Goal: Task Accomplishment & Management: Manage account settings

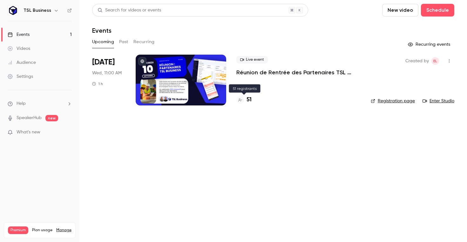
click at [248, 98] on h4 "51" at bounding box center [248, 100] width 5 height 9
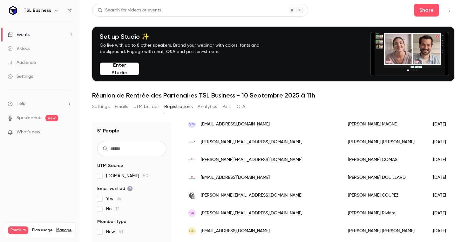
scroll to position [87, 0]
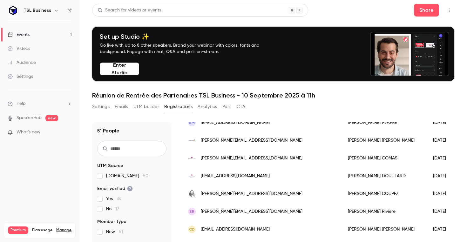
click at [54, 9] on icon "button" at bounding box center [56, 10] width 5 height 5
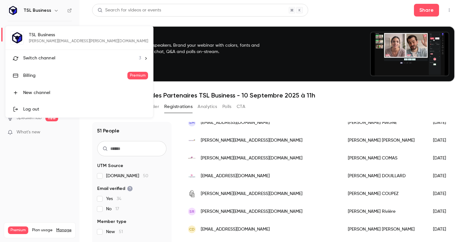
click at [72, 60] on div "Switch channel 3" at bounding box center [82, 58] width 118 height 7
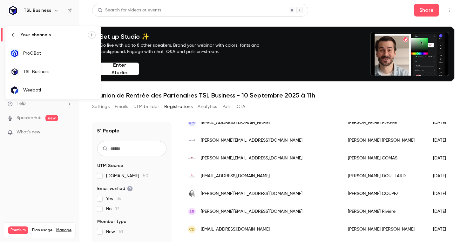
click at [60, 55] on div "ProGBat" at bounding box center [59, 53] width 72 height 6
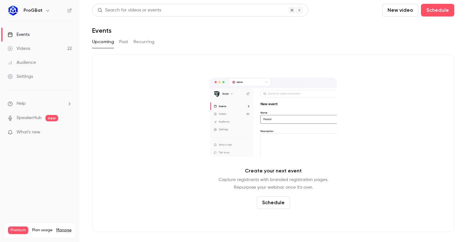
click at [129, 40] on div "Upcoming Past Recurring" at bounding box center [273, 42] width 362 height 10
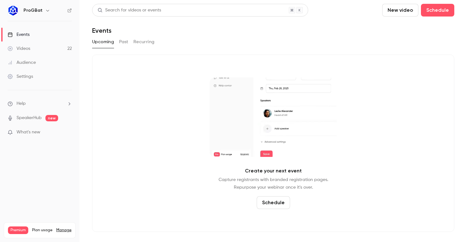
click at [128, 42] on button "Past" at bounding box center [123, 42] width 9 height 10
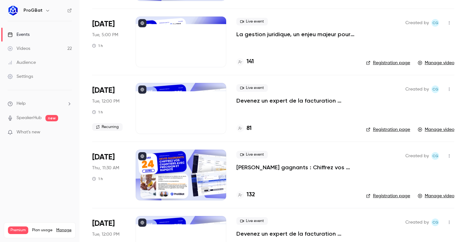
scroll to position [700, 0]
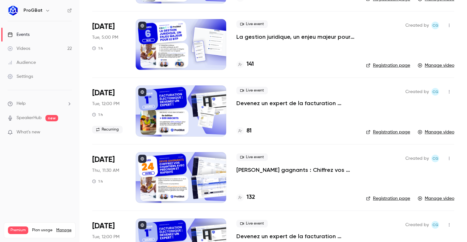
click at [448, 93] on icon "button" at bounding box center [449, 92] width 5 height 4
click at [355, 118] on div at bounding box center [233, 121] width 467 height 242
click at [249, 106] on p "Devenez un expert de la facturation électronique 🚀" at bounding box center [295, 103] width 119 height 8
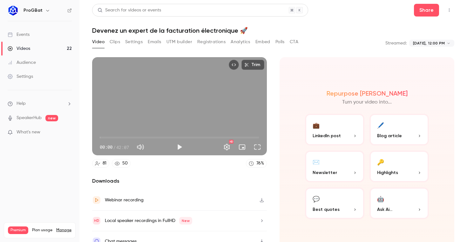
click at [138, 41] on button "Settings" at bounding box center [133, 42] width 17 height 10
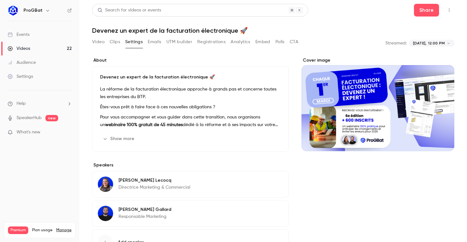
click at [153, 80] on p "Devenez un expert de la facturation électronique 🚀" at bounding box center [190, 77] width 181 height 6
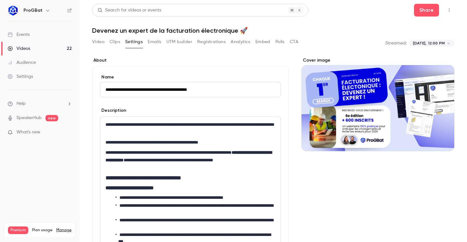
click at [159, 147] on div "**********" at bounding box center [190, 213] width 180 height 192
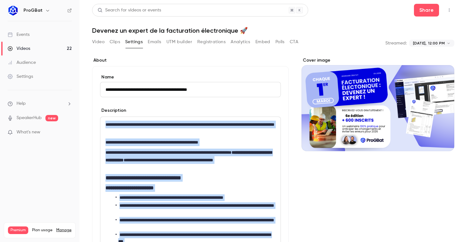
copy div "**********"
click at [178, 67] on div "**********" at bounding box center [190, 202] width 197 height 273
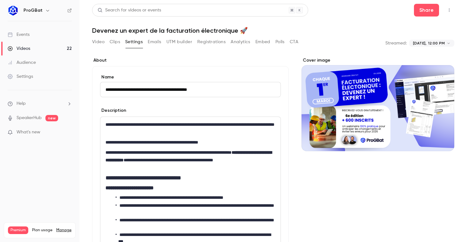
click at [48, 29] on link "Events" at bounding box center [39, 35] width 79 height 14
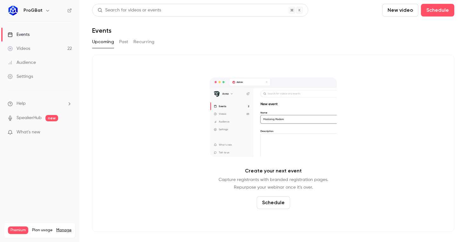
click at [262, 202] on button "Schedule" at bounding box center [273, 202] width 33 height 13
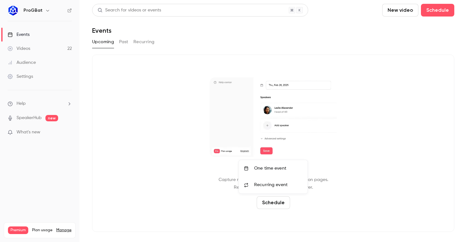
click at [274, 173] on li "One time event" at bounding box center [273, 168] width 69 height 17
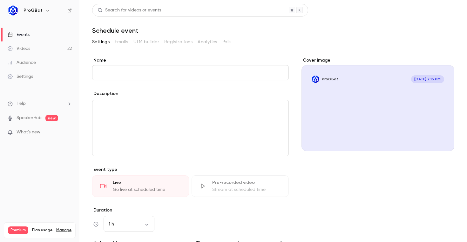
click at [145, 118] on div "editor" at bounding box center [190, 128] width 196 height 56
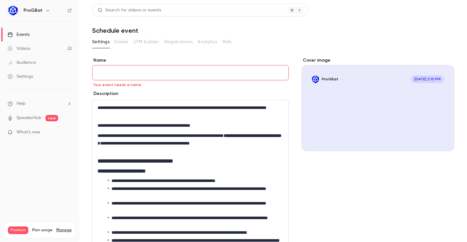
click at [148, 74] on input "Name" at bounding box center [190, 72] width 197 height 15
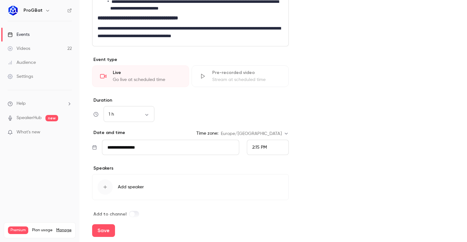
scroll to position [248, 0]
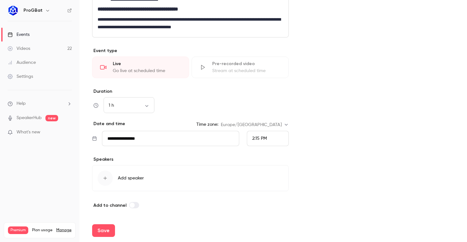
type input "**********"
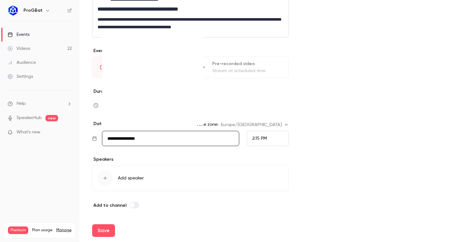
click at [150, 132] on input "**********" at bounding box center [170, 138] width 137 height 15
click at [145, 95] on div "24" at bounding box center [141, 98] width 10 height 10
type input "**********"
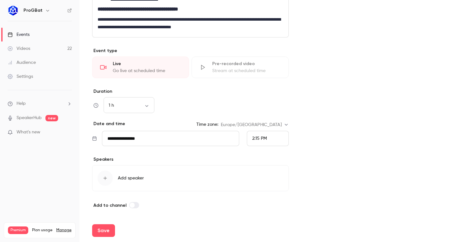
click at [251, 136] on div "2:15 PM" at bounding box center [268, 138] width 42 height 15
click at [258, 59] on span "11:30 AM" at bounding box center [260, 60] width 17 height 4
click at [320, 104] on div "Cover image ProGBat Sep 24, 11:30 AM Devenez un expert de la facturation électr…" at bounding box center [377, 9] width 153 height 400
click at [108, 175] on div "button" at bounding box center [104, 178] width 15 height 15
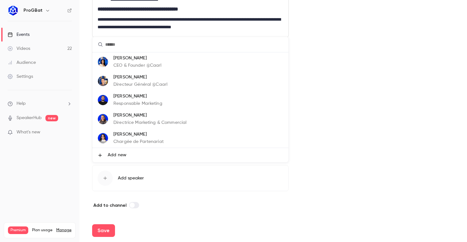
click at [126, 120] on p "Directrice Marketing & Commercial" at bounding box center [149, 122] width 73 height 7
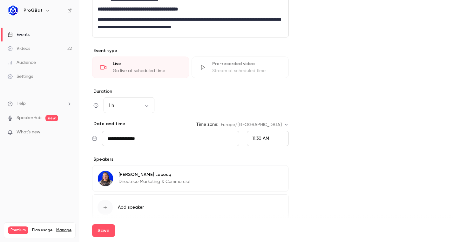
click at [127, 201] on button "Add speaker" at bounding box center [190, 207] width 197 height 26
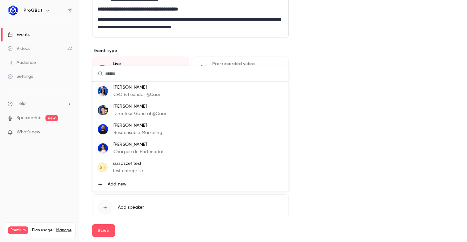
click at [135, 134] on p "Responsable Marketing" at bounding box center [137, 133] width 49 height 7
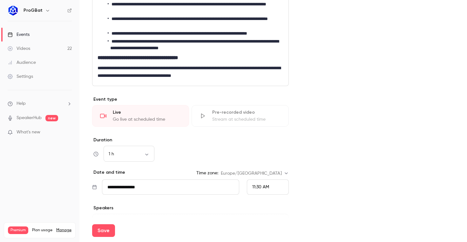
scroll to position [0, 0]
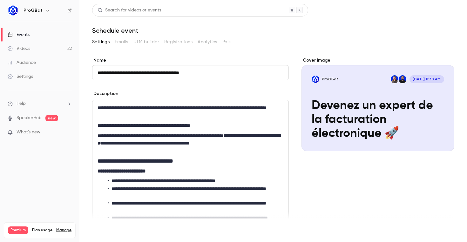
click at [106, 229] on button "Save" at bounding box center [103, 230] width 23 height 13
type input "**********"
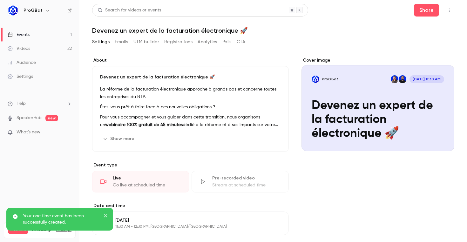
click at [177, 40] on button "Registrations" at bounding box center [178, 42] width 28 height 10
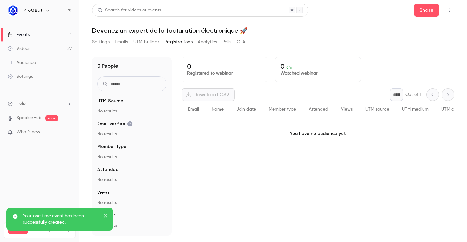
click at [446, 10] on button "button" at bounding box center [449, 10] width 10 height 10
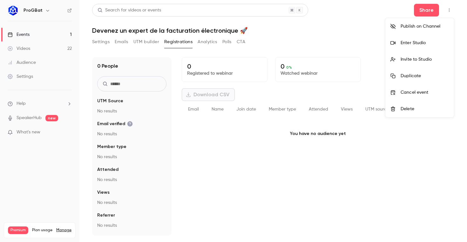
click at [315, 35] on div at bounding box center [233, 121] width 467 height 242
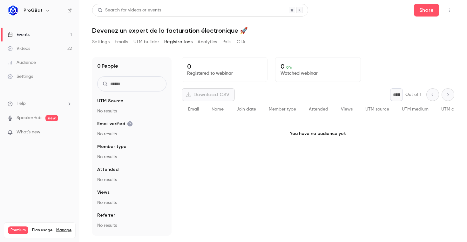
click at [446, 10] on button "button" at bounding box center [449, 10] width 10 height 10
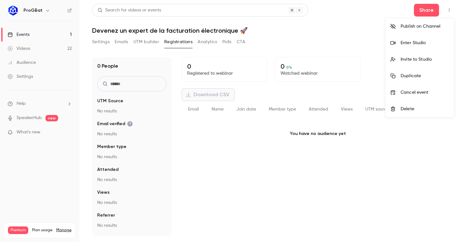
click at [369, 92] on div at bounding box center [233, 121] width 467 height 242
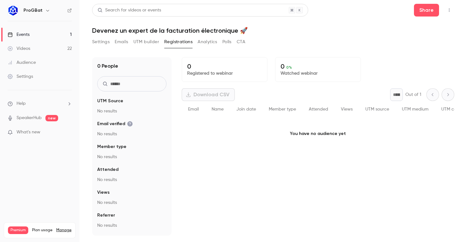
click at [45, 132] on p "What's new" at bounding box center [35, 132] width 54 height 7
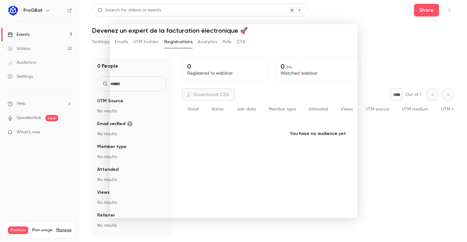
click at [397, 169] on div at bounding box center [233, 121] width 467 height 242
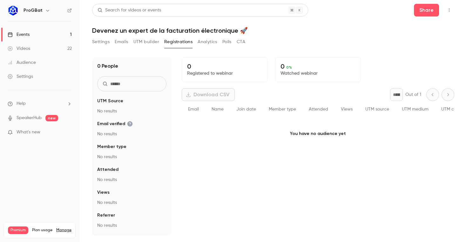
click at [59, 47] on link "Videos 22" at bounding box center [39, 49] width 79 height 14
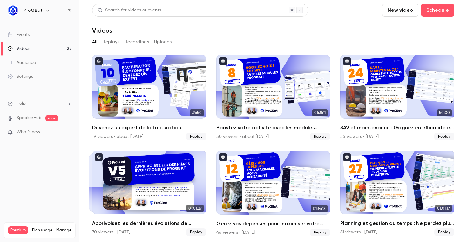
click at [37, 29] on link "Events 1" at bounding box center [39, 35] width 79 height 14
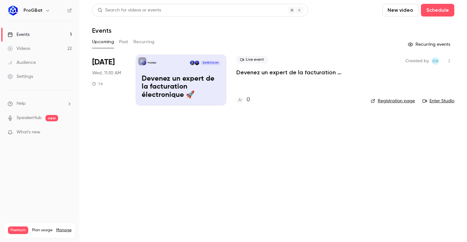
click at [387, 102] on link "Registration page" at bounding box center [393, 101] width 44 height 6
click at [254, 72] on p "Devenez un expert de la facturation électronique 🚀" at bounding box center [298, 73] width 124 height 8
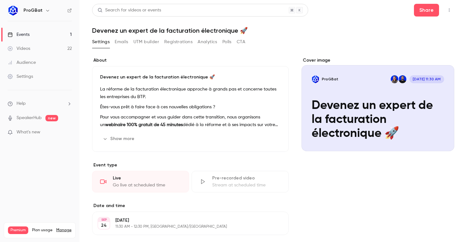
click at [124, 42] on button "Emails" at bounding box center [121, 42] width 13 height 10
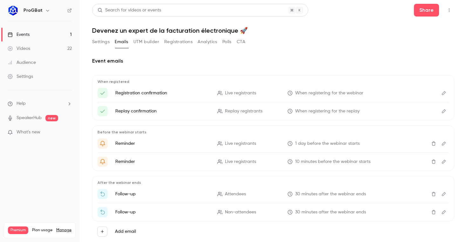
click at [141, 42] on button "UTM builder" at bounding box center [146, 42] width 26 height 10
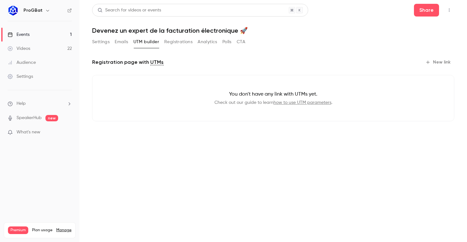
click at [175, 43] on button "Registrations" at bounding box center [178, 42] width 28 height 10
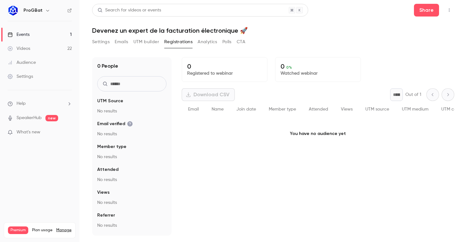
click at [53, 39] on link "Events 1" at bounding box center [39, 35] width 79 height 14
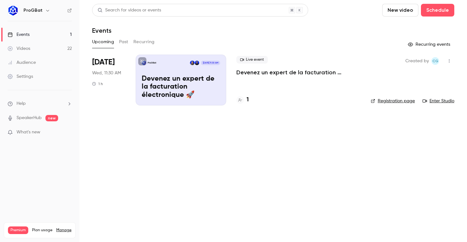
click at [124, 44] on button "Past" at bounding box center [123, 42] width 9 height 10
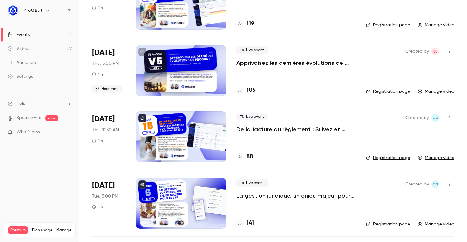
scroll to position [529, 0]
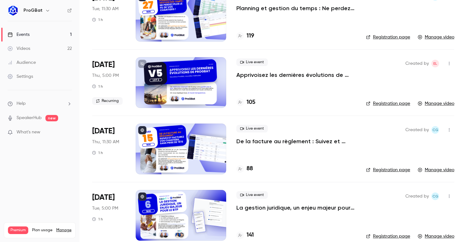
click at [268, 70] on div "Live event Apprivoisez les dernières évolutions de ProGBat" at bounding box center [295, 68] width 119 height 20
click at [270, 75] on p "Apprivoisez les dernières évolutions de ProGBat" at bounding box center [295, 75] width 119 height 8
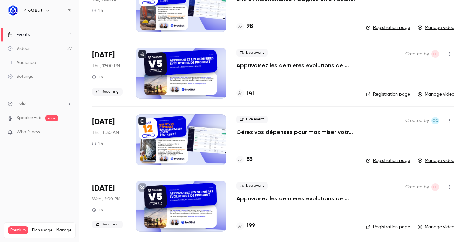
scroll to position [0, 0]
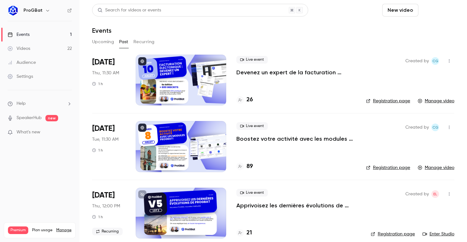
click at [433, 14] on button "Schedule" at bounding box center [437, 10] width 33 height 13
click at [407, 30] on div "One time event" at bounding box center [424, 27] width 48 height 6
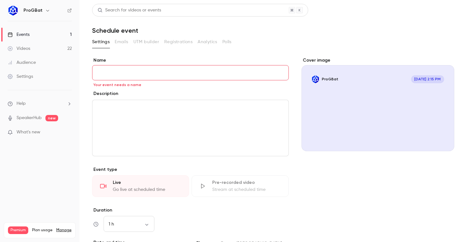
click at [195, 68] on input "Name" at bounding box center [190, 72] width 197 height 15
paste input "**********"
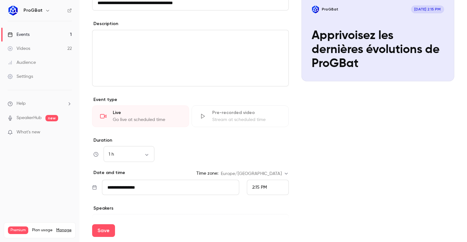
scroll to position [75, 0]
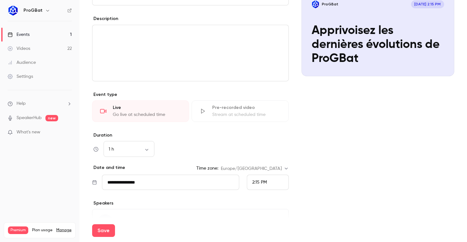
type input "**********"
click at [126, 184] on input "**********" at bounding box center [170, 182] width 137 height 15
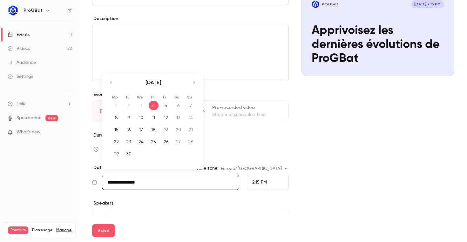
click at [257, 178] on div "2:15 PM" at bounding box center [268, 182] width 42 height 15
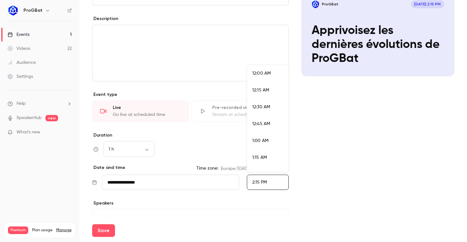
scroll to position [914, 0]
click at [194, 183] on div at bounding box center [233, 121] width 467 height 242
click at [194, 183] on input "**********" at bounding box center [170, 182] width 137 height 15
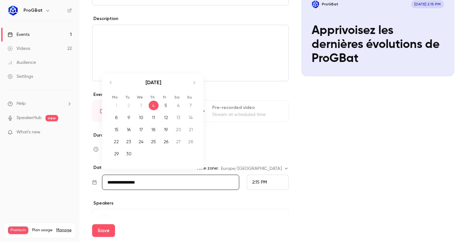
click at [194, 80] on icon "Move forward to switch to the next month." at bounding box center [194, 83] width 8 height 8
click at [151, 105] on div "2" at bounding box center [154, 106] width 10 height 10
type input "**********"
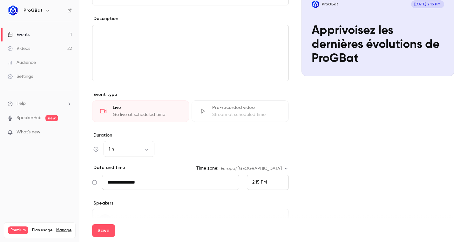
click at [260, 181] on span "2:15 PM" at bounding box center [259, 182] width 15 height 4
click at [264, 146] on span "5:00 PM" at bounding box center [260, 147] width 17 height 4
click at [317, 169] on div "Cover image ProGBat Oct 2, 5:00 PM Apprivoisez les dernières évolutions de ProG…" at bounding box center [377, 117] width 153 height 271
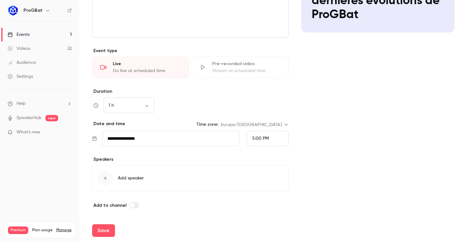
click at [138, 172] on button "Add speaker" at bounding box center [190, 178] width 197 height 26
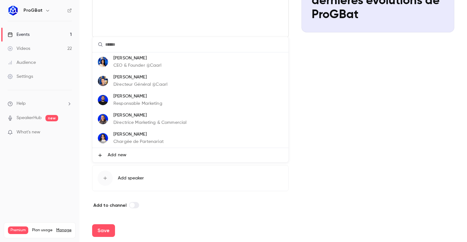
click at [136, 111] on li "Elodie Lecocq Directrice Marketing & Commercial" at bounding box center [190, 119] width 196 height 19
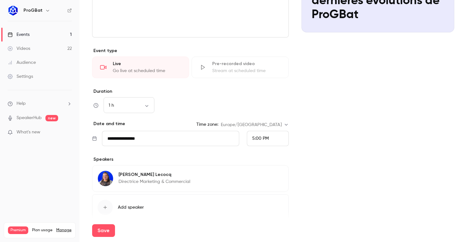
click at [142, 198] on button "Add speaker" at bounding box center [190, 207] width 197 height 26
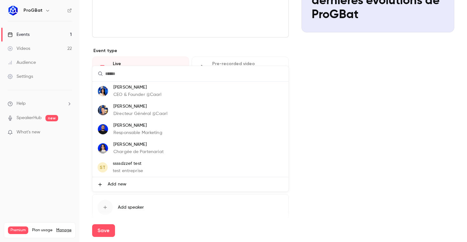
click at [142, 132] on p "Responsable Marketing" at bounding box center [137, 133] width 49 height 7
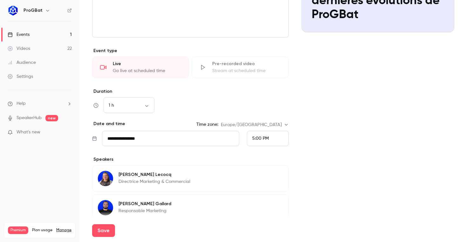
click at [316, 158] on div "Cover image ProGBat Oct 2, 5:00 PM Apprivoisez les dernières évolutions de ProG…" at bounding box center [377, 102] width 153 height 329
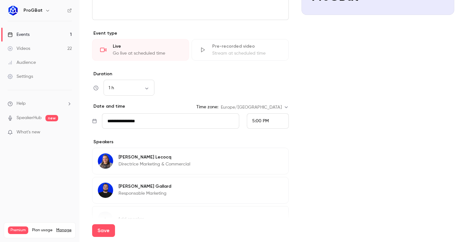
scroll to position [177, 0]
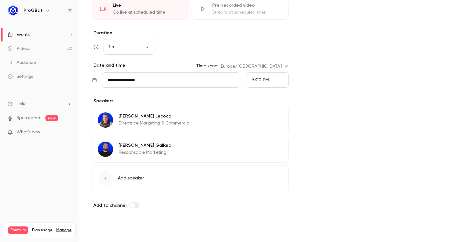
click at [99, 229] on button "Save" at bounding box center [103, 230] width 23 height 13
type input "**********"
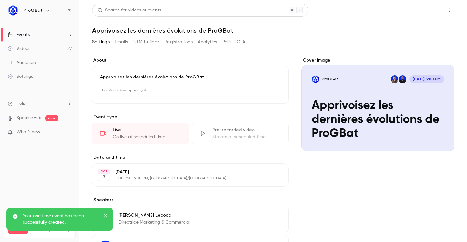
click at [429, 12] on button "Share" at bounding box center [426, 10] width 25 height 13
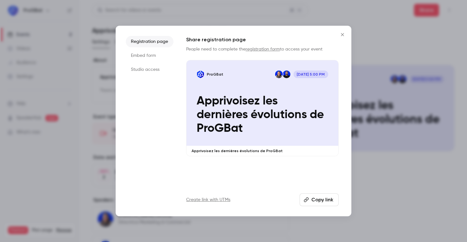
click at [317, 194] on button "Copy link" at bounding box center [318, 199] width 39 height 13
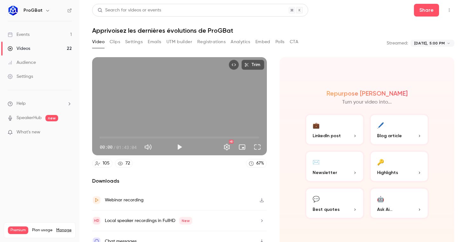
click at [137, 40] on button "Settings" at bounding box center [133, 42] width 17 height 10
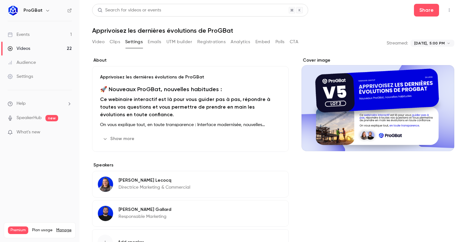
click at [137, 78] on p "Apprivoisez les dernières évolutions de ProGBat" at bounding box center [190, 77] width 181 height 6
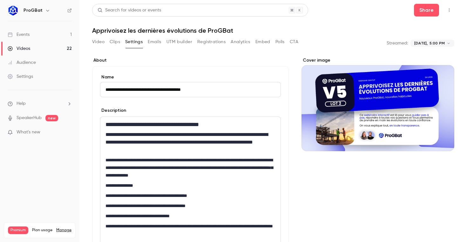
click at [128, 128] on h1 "**********" at bounding box center [190, 125] width 170 height 8
click at [144, 92] on input "**********" at bounding box center [190, 89] width 181 height 15
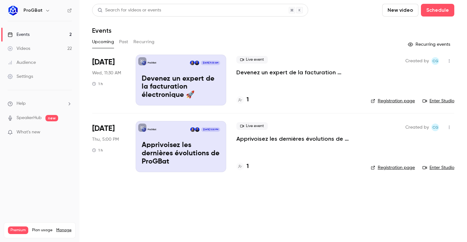
click at [263, 73] on p "Devenez un expert de la facturation électronique 🚀" at bounding box center [298, 73] width 124 height 8
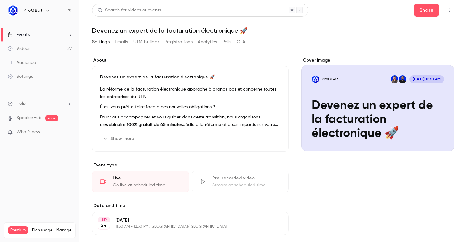
click at [203, 32] on h1 "Devenez un expert de la facturation électronique 🚀" at bounding box center [273, 31] width 362 height 8
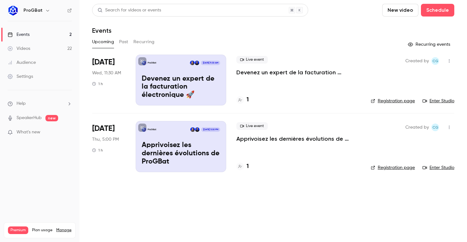
click at [450, 62] on icon "button" at bounding box center [449, 61] width 5 height 4
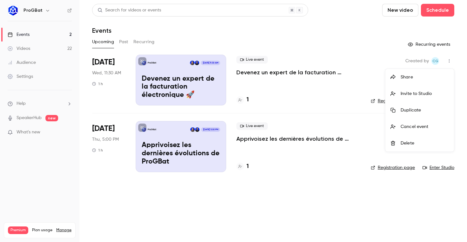
click at [419, 110] on div "Duplicate" at bounding box center [424, 110] width 48 height 6
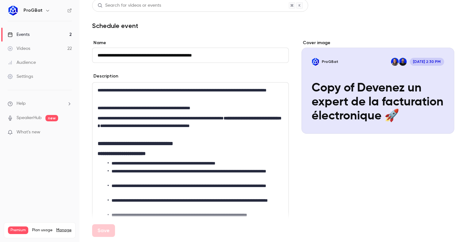
scroll to position [3, 0]
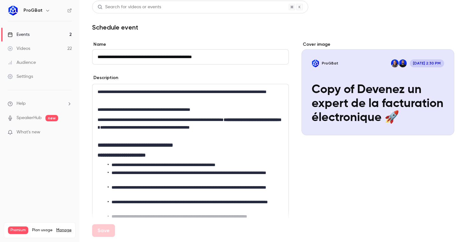
click at [117, 59] on input "**********" at bounding box center [190, 56] width 197 height 15
drag, startPoint x: 115, startPoint y: 57, endPoint x: 88, endPoint y: 56, distance: 26.4
click at [88, 56] on main "**********" at bounding box center [272, 121] width 387 height 242
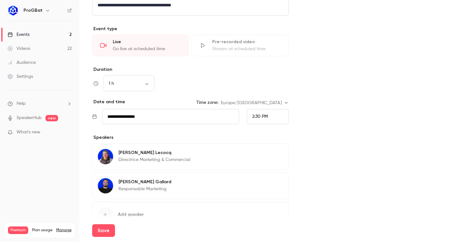
scroll to position [279, 0]
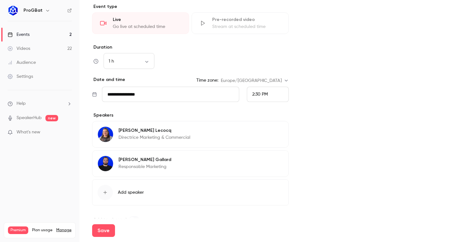
type input "**********"
click at [184, 94] on input "**********" at bounding box center [170, 94] width 137 height 15
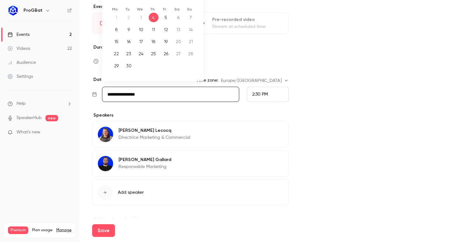
scroll to position [265, 0]
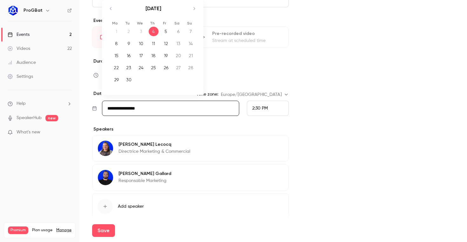
click at [194, 11] on icon "Move forward to switch to the next month." at bounding box center [194, 9] width 8 height 8
click at [153, 78] on div "30" at bounding box center [154, 80] width 10 height 10
type input "**********"
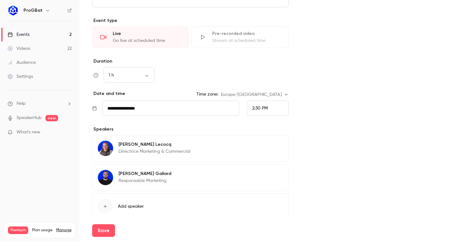
click at [319, 102] on div "Cover image ProGBat Oct 30, 2:30 PM Devenez un expert de la facturation électro…" at bounding box center [377, 8] width 153 height 458
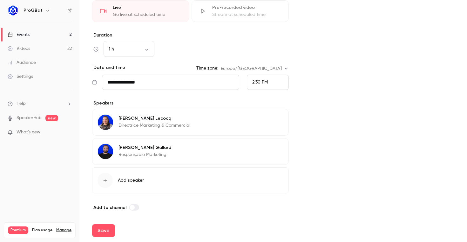
scroll to position [293, 0]
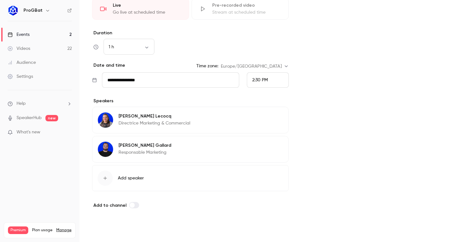
click at [101, 232] on button "Save" at bounding box center [103, 230] width 23 height 13
type input "**********"
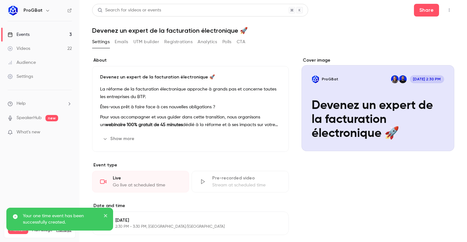
click at [66, 35] on link "Events 3" at bounding box center [39, 35] width 79 height 14
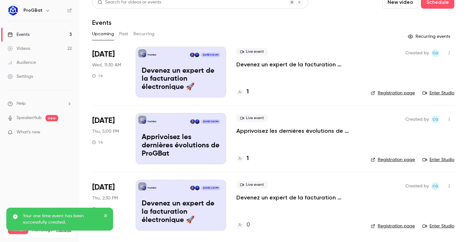
scroll to position [7, 0]
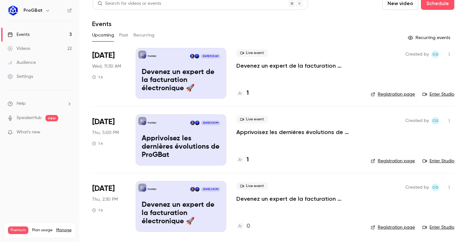
click at [379, 224] on link "Registration page" at bounding box center [393, 227] width 44 height 6
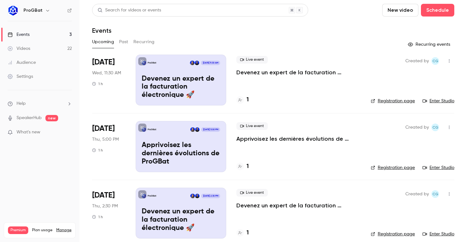
scroll to position [8, 0]
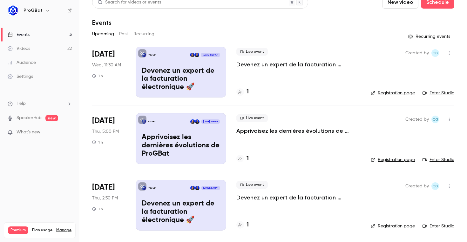
click at [317, 197] on p "Devenez un expert de la facturation électronique 🚀" at bounding box center [298, 198] width 124 height 8
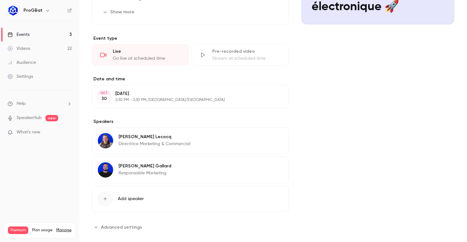
scroll to position [136, 0]
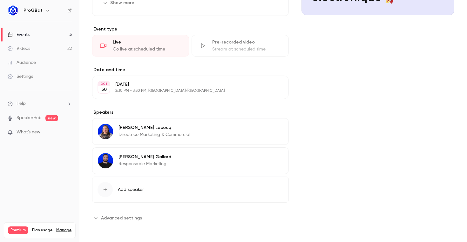
click at [139, 83] on p "[DATE]" at bounding box center [185, 84] width 140 height 6
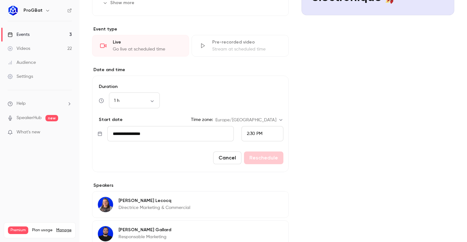
click at [252, 139] on div "2:30 PM" at bounding box center [262, 133] width 42 height 15
click at [256, 57] on li "11:30 AM" at bounding box center [262, 62] width 41 height 17
click at [260, 157] on button "Reschedule" at bounding box center [263, 157] width 39 height 13
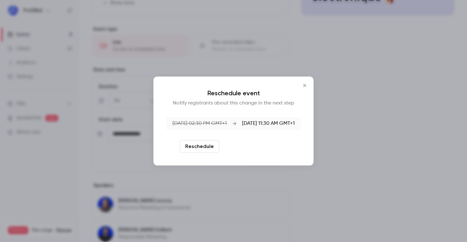
click at [267, 145] on button "Reschedule and notify" at bounding box center [255, 146] width 66 height 13
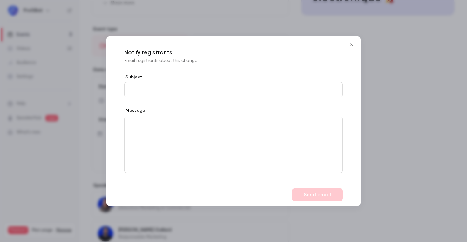
click at [351, 44] on icon "Close" at bounding box center [352, 44] width 8 height 5
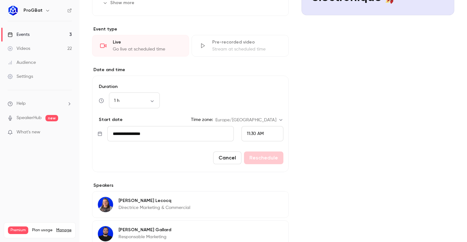
click at [252, 137] on div "11:30 AM" at bounding box center [262, 133] width 42 height 15
click at [258, 151] on div at bounding box center [233, 121] width 467 height 242
click at [231, 157] on button "Cancel" at bounding box center [227, 157] width 28 height 13
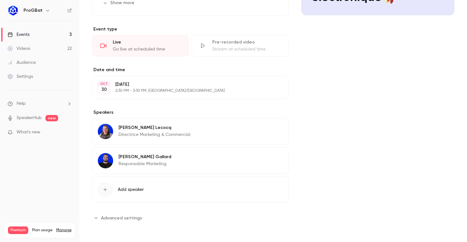
click at [271, 84] on button "Edit" at bounding box center [271, 87] width 23 height 10
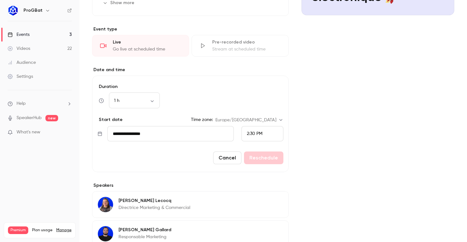
click at [254, 134] on span "2:30 PM" at bounding box center [255, 133] width 16 height 4
click at [254, 48] on span "10:30 AM" at bounding box center [256, 49] width 18 height 4
click at [265, 154] on button "Reschedule" at bounding box center [263, 157] width 39 height 13
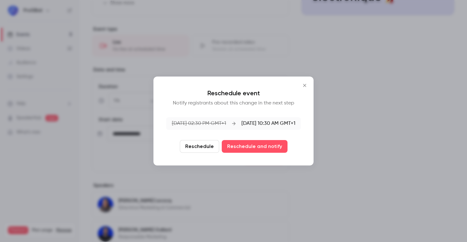
click at [200, 143] on button "Reschedule" at bounding box center [199, 146] width 39 height 13
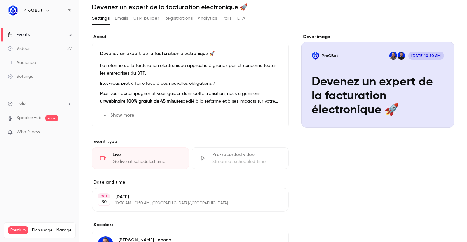
scroll to position [0, 0]
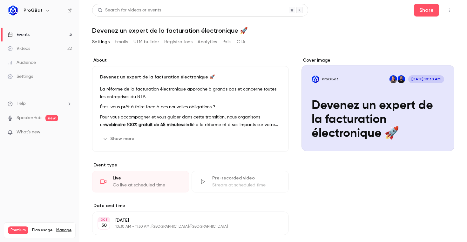
click at [24, 31] on div "Events" at bounding box center [19, 34] width 22 height 6
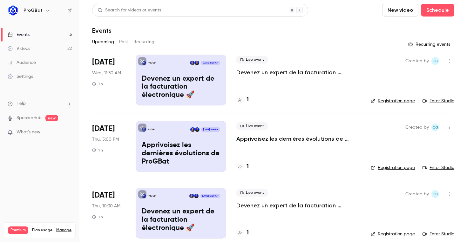
scroll to position [8, 0]
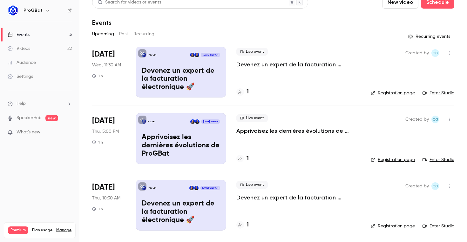
click at [124, 35] on button "Past" at bounding box center [123, 34] width 9 height 10
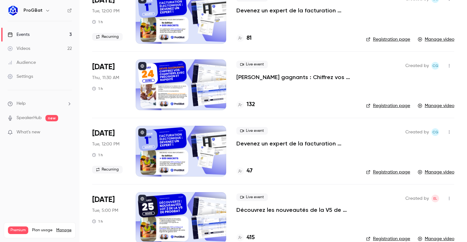
scroll to position [796, 0]
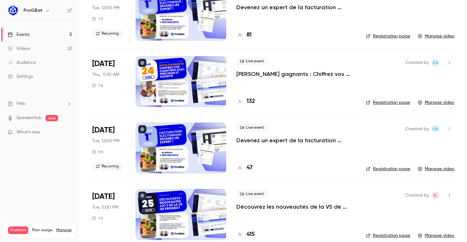
click at [449, 61] on icon "button" at bounding box center [449, 62] width 5 height 4
click at [417, 92] on li "Duplicate" at bounding box center [419, 95] width 69 height 17
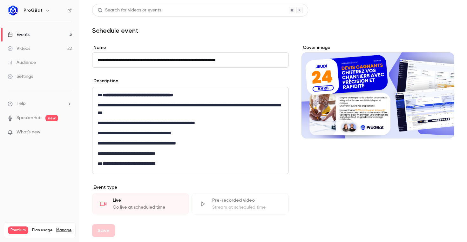
click at [114, 59] on input "**********" at bounding box center [190, 59] width 197 height 15
type input "**********"
click at [438, 125] on button "Cover image" at bounding box center [442, 127] width 13 height 13
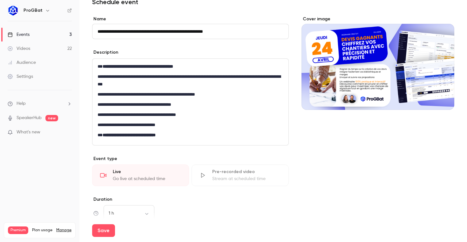
scroll to position [137, 0]
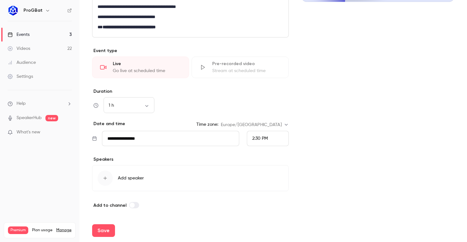
click at [166, 139] on input "**********" at bounding box center [170, 138] width 137 height 15
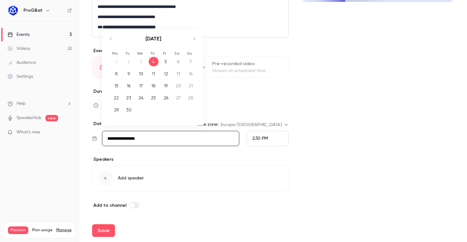
click at [192, 43] on div "September 2025" at bounding box center [153, 42] width 89 height 24
click at [192, 42] on icon "Move forward to switch to the next month." at bounding box center [194, 39] width 8 height 8
click at [150, 73] on div "6" at bounding box center [154, 74] width 10 height 10
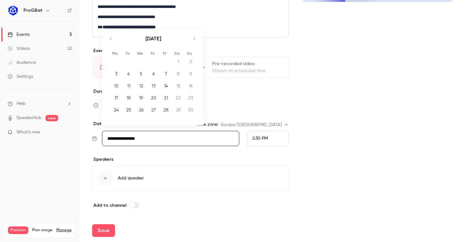
type input "**********"
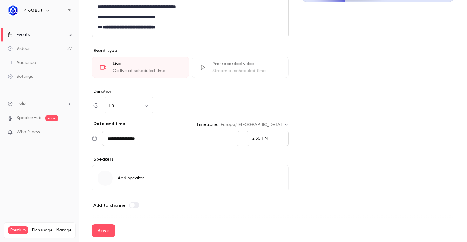
click at [260, 137] on span "2:30 PM" at bounding box center [260, 138] width 16 height 4
click at [265, 90] on span "11:30 AM" at bounding box center [260, 92] width 17 height 4
click at [307, 116] on div "Cover image" at bounding box center [377, 58] width 153 height 301
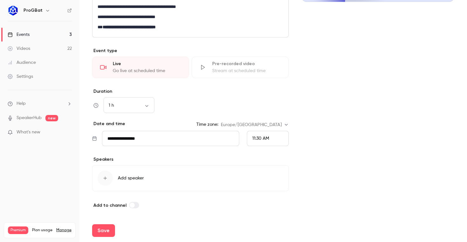
click at [125, 179] on span "Add speaker" at bounding box center [131, 178] width 26 height 6
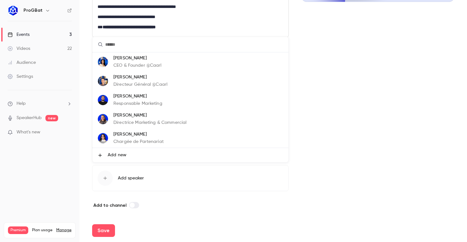
click at [236, 180] on div at bounding box center [233, 121] width 467 height 242
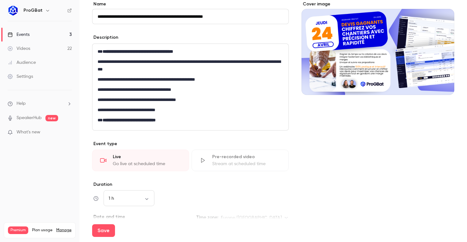
scroll to position [0, 0]
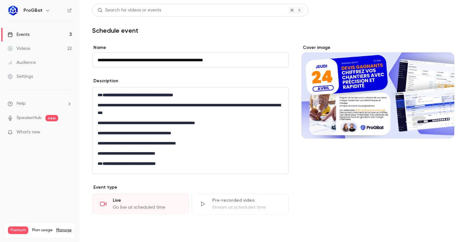
click at [102, 231] on button "Save" at bounding box center [103, 230] width 23 height 13
type input "**********"
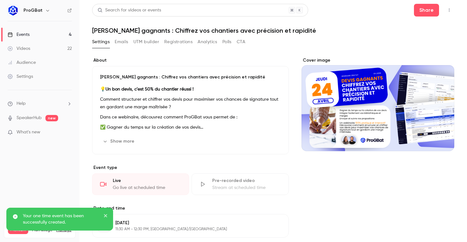
click at [51, 35] on link "Events 4" at bounding box center [39, 35] width 79 height 14
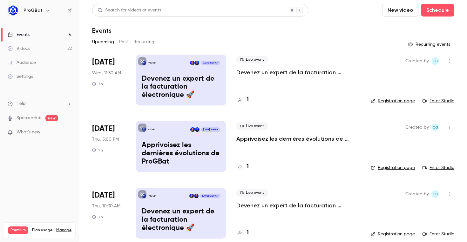
click at [121, 41] on button "Past" at bounding box center [123, 42] width 9 height 10
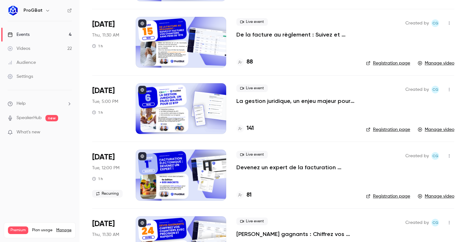
scroll to position [637, 0]
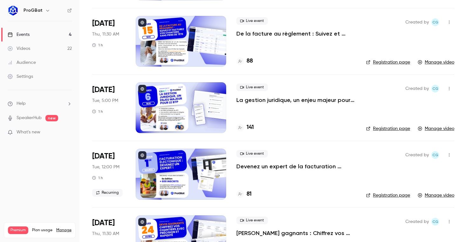
click at [452, 23] on button "button" at bounding box center [449, 22] width 10 height 10
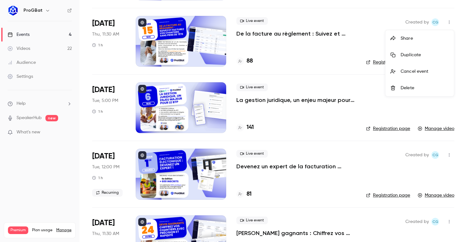
click at [399, 55] on div at bounding box center [395, 54] width 10 height 5
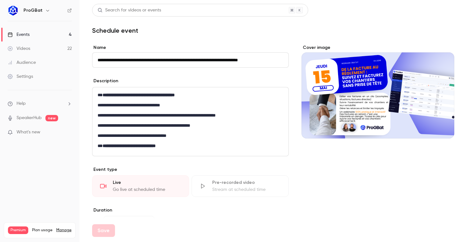
click at [190, 92] on p "**********" at bounding box center [190, 95] width 186 height 8
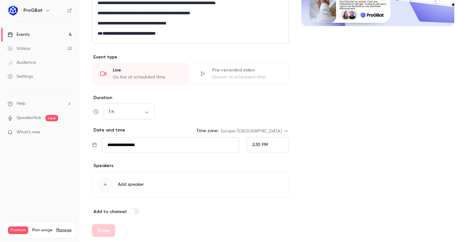
scroll to position [119, 0]
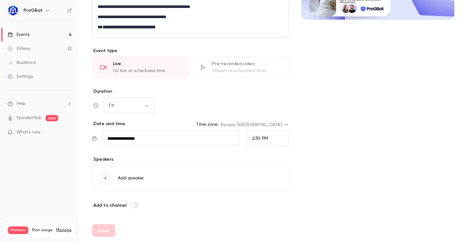
click at [204, 142] on input "**********" at bounding box center [170, 138] width 137 height 15
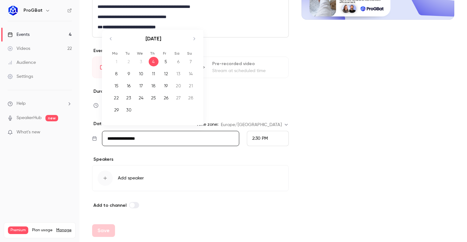
click at [194, 36] on icon "Move forward to switch to the next month." at bounding box center [194, 39] width 8 height 8
click at [152, 85] on div "13" at bounding box center [154, 86] width 10 height 10
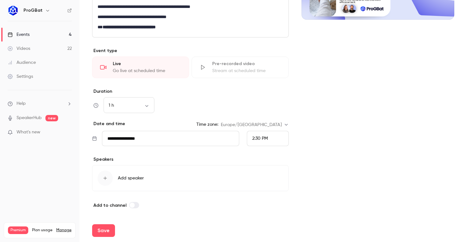
click at [255, 140] on span "2:30 PM" at bounding box center [260, 138] width 16 height 4
click at [259, 97] on div "11:30 AM" at bounding box center [267, 94] width 31 height 7
click at [110, 233] on button "Save" at bounding box center [103, 230] width 23 height 13
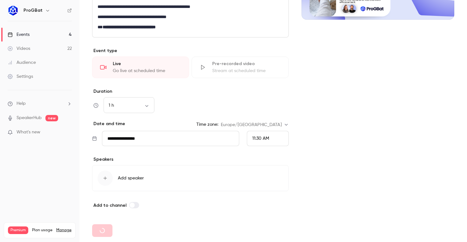
type input "**********"
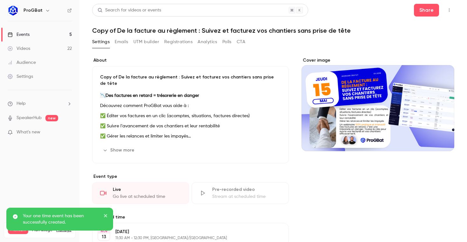
click at [46, 37] on link "Events 5" at bounding box center [39, 35] width 79 height 14
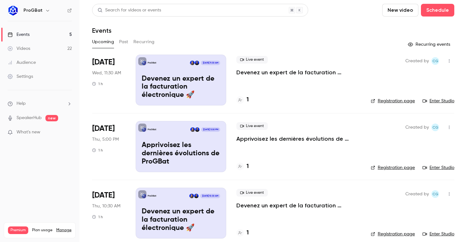
click at [123, 43] on button "Past" at bounding box center [123, 42] width 9 height 10
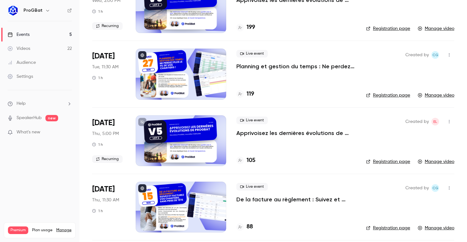
scroll to position [494, 0]
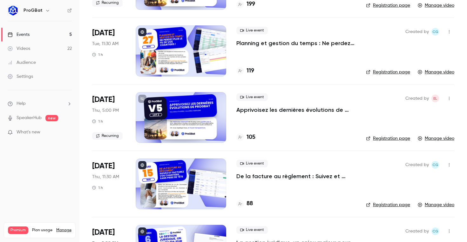
click at [447, 34] on button "button" at bounding box center [449, 32] width 10 height 10
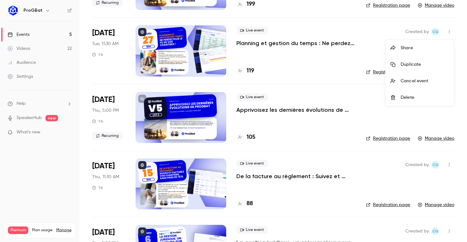
click at [410, 65] on div "Duplicate" at bounding box center [424, 64] width 48 height 6
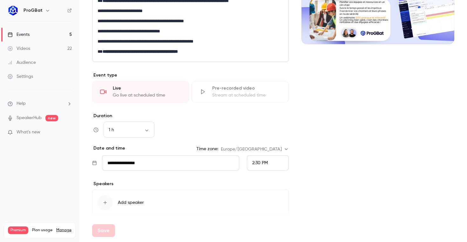
scroll to position [119, 0]
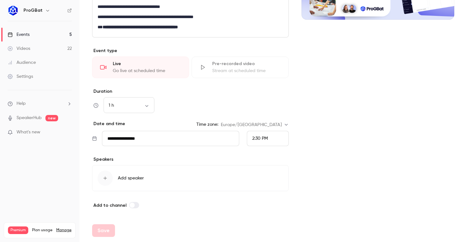
click at [146, 140] on input "**********" at bounding box center [170, 138] width 137 height 15
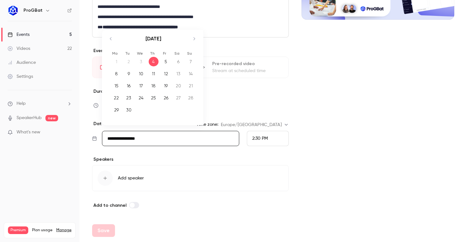
click at [192, 40] on icon "Move forward to switch to the next month." at bounding box center [194, 39] width 8 height 8
click at [112, 41] on icon "Move backward to switch to the previous month." at bounding box center [111, 39] width 8 height 8
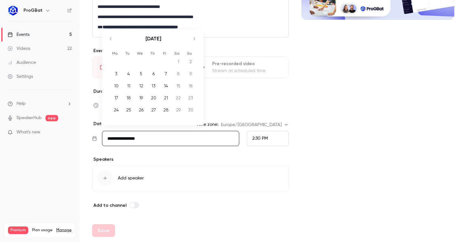
click at [127, 107] on div "25" at bounding box center [129, 110] width 10 height 10
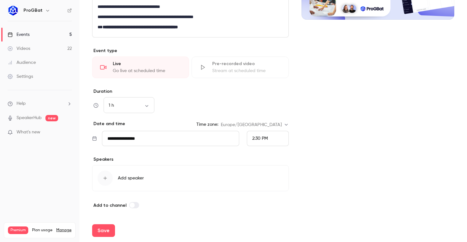
click at [260, 138] on span "2:30 PM" at bounding box center [260, 138] width 16 height 4
click at [261, 93] on span "10:30 AM" at bounding box center [261, 92] width 18 height 4
click at [305, 116] on div "Cover image" at bounding box center [377, 67] width 153 height 283
click at [257, 137] on span "10:30 AM" at bounding box center [261, 138] width 18 height 4
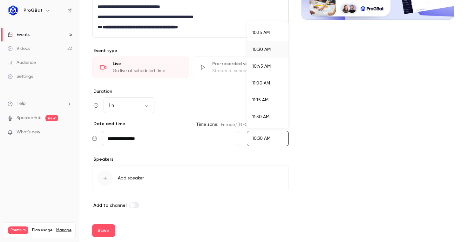
scroll to position [689, 0]
click at [260, 112] on div "11:30 AM" at bounding box center [267, 115] width 31 height 7
click at [304, 122] on div "Cover image" at bounding box center [377, 67] width 153 height 283
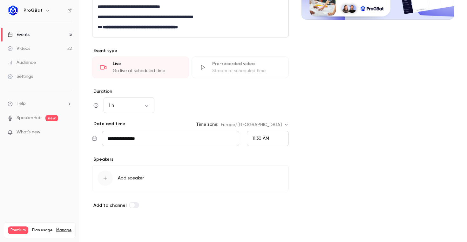
click at [100, 233] on button "Save" at bounding box center [103, 230] width 23 height 13
type input "**********"
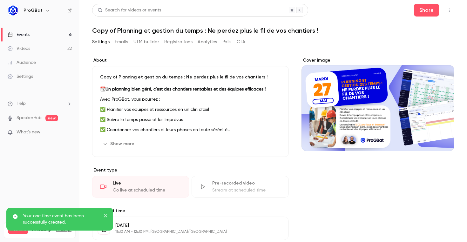
click at [52, 33] on link "Events 6" at bounding box center [39, 35] width 79 height 14
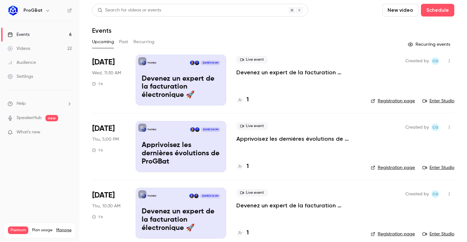
click at [120, 41] on button "Past" at bounding box center [123, 42] width 9 height 10
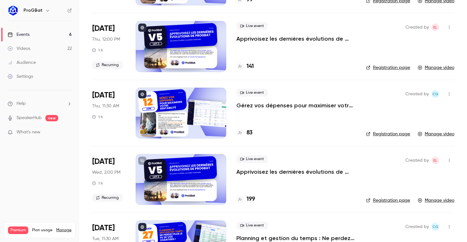
scroll to position [311, 0]
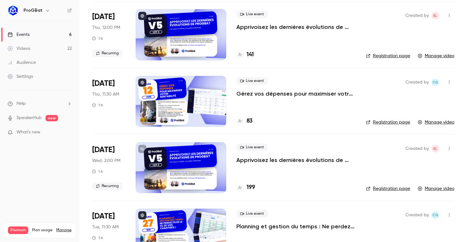
click at [452, 84] on button "button" at bounding box center [449, 82] width 10 height 10
click at [420, 113] on div "Duplicate" at bounding box center [424, 115] width 48 height 6
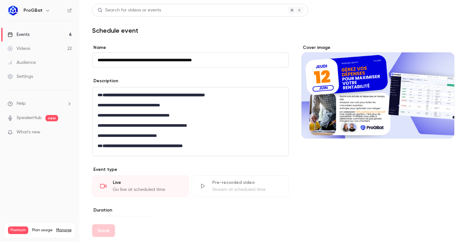
click at [117, 51] on div "**********" at bounding box center [190, 55] width 197 height 23
click at [116, 60] on input "**********" at bounding box center [190, 59] width 197 height 15
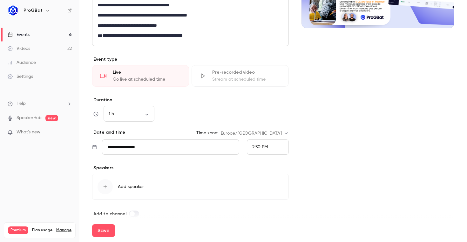
scroll to position [119, 0]
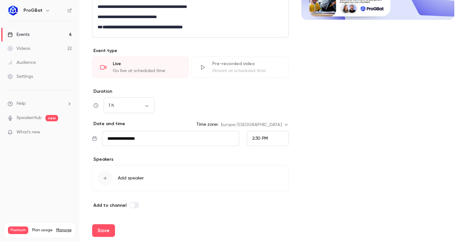
type input "**********"
click at [170, 139] on input "**********" at bounding box center [170, 138] width 137 height 15
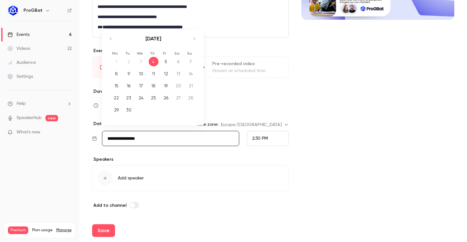
click at [195, 39] on icon "Move forward to switch to the next month." at bounding box center [194, 39] width 8 height 8
click at [158, 61] on div "4" at bounding box center [154, 62] width 10 height 10
type input "**********"
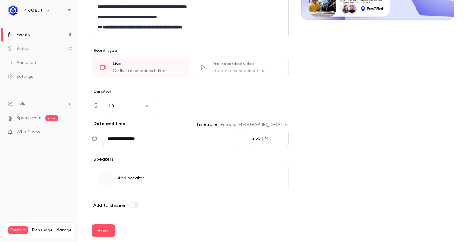
click at [259, 138] on span "2:30 PM" at bounding box center [260, 138] width 16 height 4
click at [261, 105] on span "11:30 AM" at bounding box center [260, 107] width 17 height 4
click at [284, 115] on div "**********" at bounding box center [190, 117] width 197 height 58
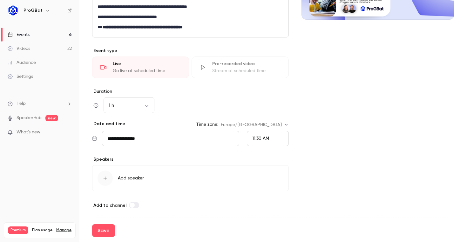
scroll to position [0, 0]
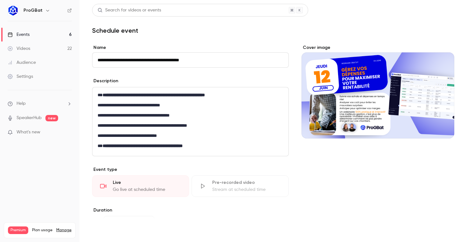
click at [104, 228] on button "Save" at bounding box center [103, 230] width 23 height 13
type input "**********"
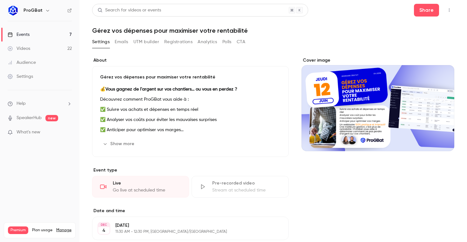
click at [34, 35] on link "Events 7" at bounding box center [39, 35] width 79 height 14
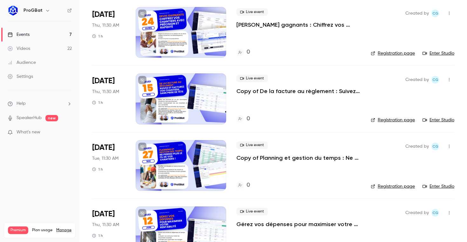
scroll to position [241, 0]
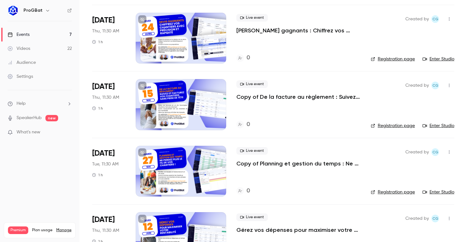
click at [450, 19] on icon "button" at bounding box center [449, 19] width 5 height 4
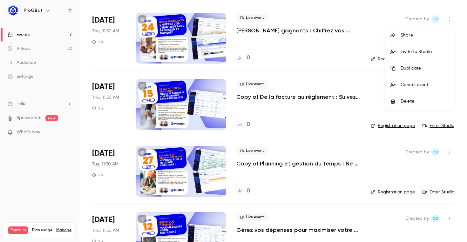
click at [422, 64] on li "Duplicate" at bounding box center [419, 68] width 69 height 17
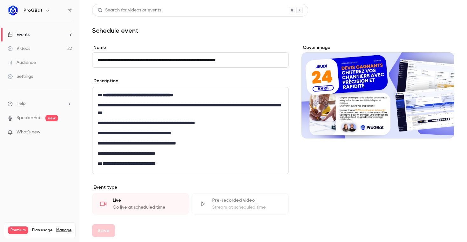
click at [115, 61] on input "**********" at bounding box center [190, 59] width 197 height 15
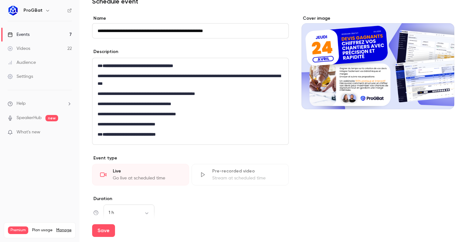
scroll to position [137, 0]
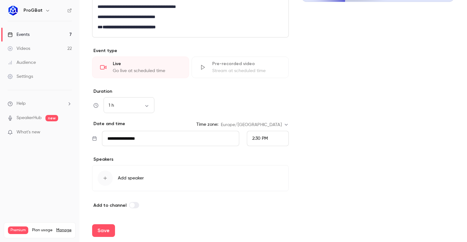
type input "**********"
click at [159, 138] on input "**********" at bounding box center [170, 138] width 137 height 15
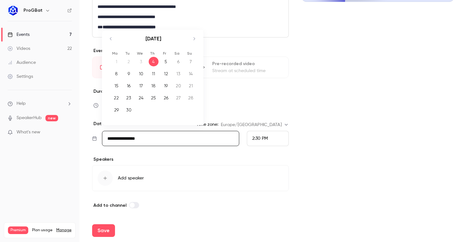
click at [192, 37] on icon "Move forward to switch to the next month." at bounding box center [194, 39] width 8 height 8
click at [131, 72] on div "9" at bounding box center [129, 74] width 10 height 10
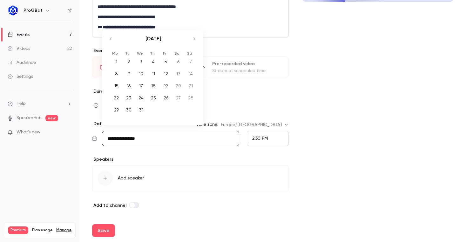
type input "**********"
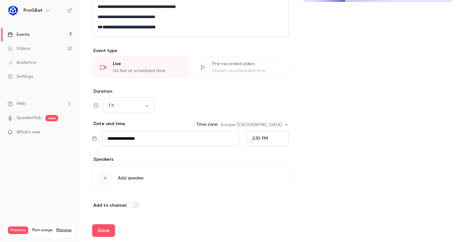
click at [252, 139] on span "2:30 PM" at bounding box center [260, 138] width 16 height 4
click at [272, 73] on li "5:00 PM" at bounding box center [267, 76] width 41 height 17
click at [340, 120] on div "Cover image" at bounding box center [377, 58] width 153 height 301
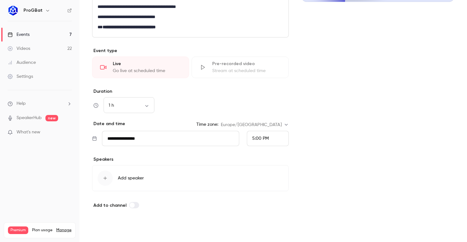
click at [96, 227] on button "Save" at bounding box center [103, 230] width 23 height 13
type input "**********"
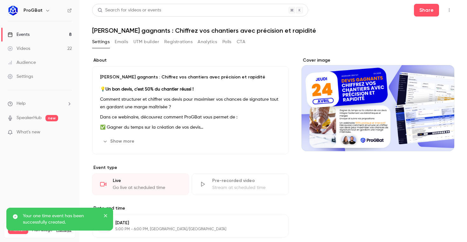
click at [49, 37] on link "Events 8" at bounding box center [39, 35] width 79 height 14
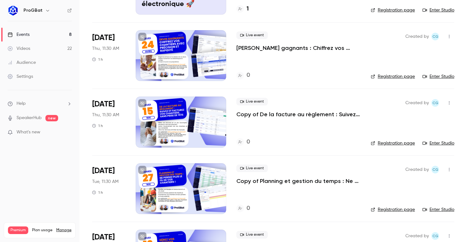
scroll to position [215, 0]
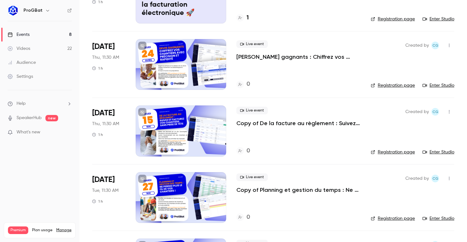
click at [221, 145] on div at bounding box center [181, 130] width 91 height 51
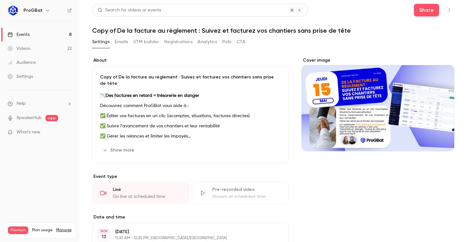
click at [117, 27] on h1 "Copy of De la facture au règlement : Suivez et facturez vos chantiers sans pris…" at bounding box center [273, 31] width 362 height 8
click at [117, 30] on h1 "Copy of De la facture au règlement : Suivez et facturez vos chantiers sans pris…" at bounding box center [273, 31] width 362 height 8
click at [117, 31] on h1 "Copy of De la facture au règlement : Suivez et facturez vos chantiers sans pris…" at bounding box center [273, 31] width 362 height 8
click at [167, 41] on button "Registrations" at bounding box center [178, 42] width 28 height 10
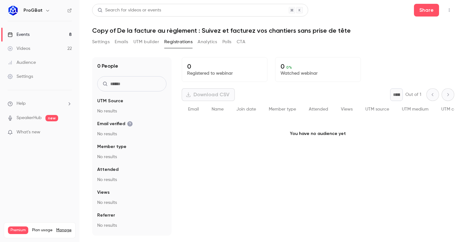
click at [106, 41] on button "Settings" at bounding box center [100, 42] width 17 height 10
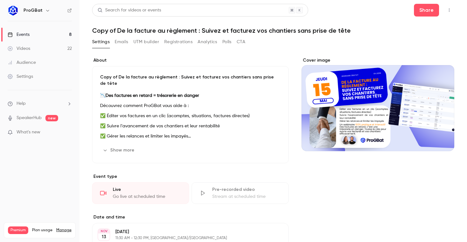
click at [129, 92] on p "📉 Des factures en retard = trésorerie en danger" at bounding box center [190, 96] width 181 height 8
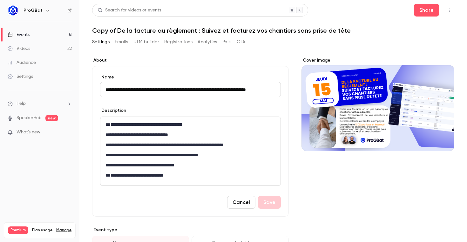
scroll to position [0, 7]
click at [131, 87] on input "**********" at bounding box center [190, 89] width 181 height 15
drag, startPoint x: 117, startPoint y: 89, endPoint x: 87, endPoint y: 90, distance: 30.2
click at [87, 90] on main "**********" at bounding box center [272, 121] width 387 height 242
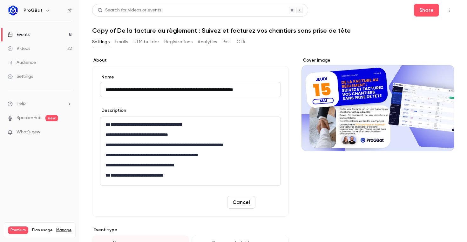
type input "**********"
click at [272, 204] on button "Save" at bounding box center [269, 202] width 23 height 13
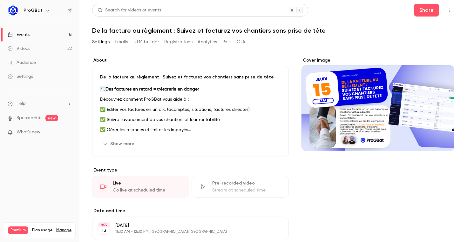
scroll to position [83, 0]
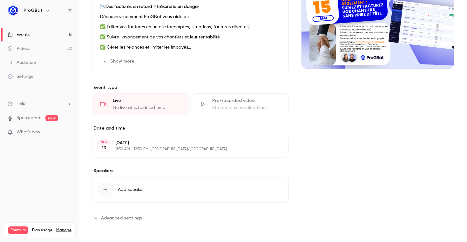
click at [50, 36] on link "Events 8" at bounding box center [39, 35] width 79 height 14
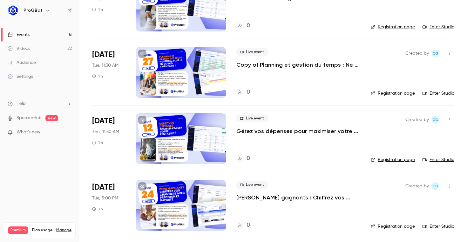
scroll to position [337, 0]
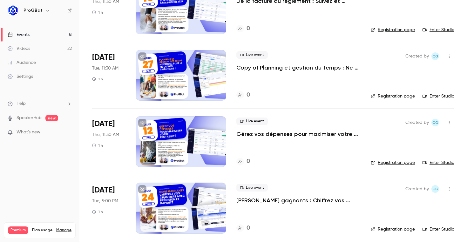
click at [277, 65] on p "Copy of Planning et gestion du temps : Ne perdez plus le fil de vos chantiers !" at bounding box center [298, 68] width 124 height 8
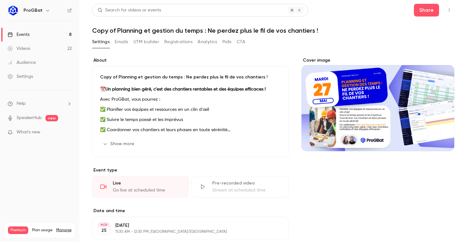
click at [259, 143] on button "Edit" at bounding box center [269, 144] width 23 height 10
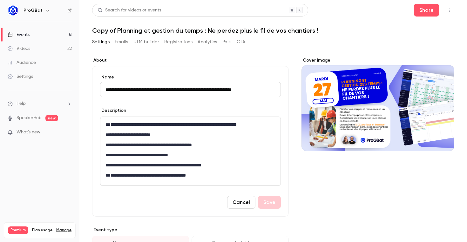
drag, startPoint x: 123, startPoint y: 88, endPoint x: 84, endPoint y: 89, distance: 39.4
click at [84, 89] on main "**********" at bounding box center [272, 121] width 387 height 242
type input "**********"
click at [272, 202] on button "Save" at bounding box center [269, 202] width 23 height 13
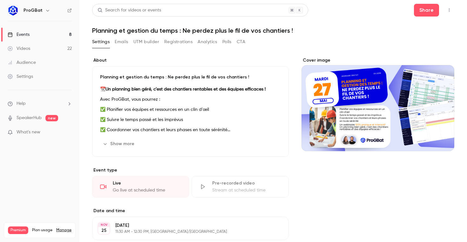
click at [61, 36] on link "Events 8" at bounding box center [39, 35] width 79 height 14
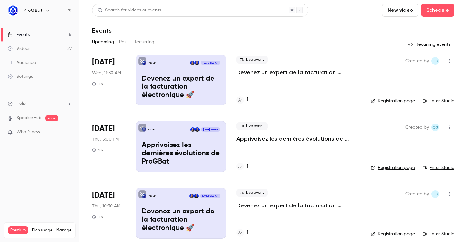
click at [286, 71] on p "Devenez un expert de la facturation électronique 🚀" at bounding box center [298, 73] width 124 height 8
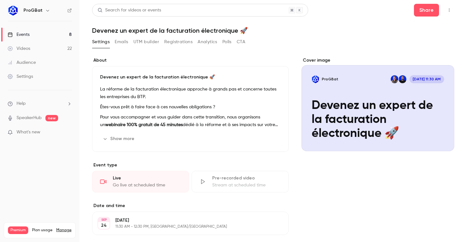
click at [27, 39] on link "Events 8" at bounding box center [39, 35] width 79 height 14
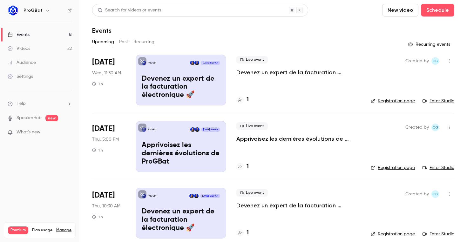
click at [125, 42] on button "Past" at bounding box center [123, 42] width 9 height 10
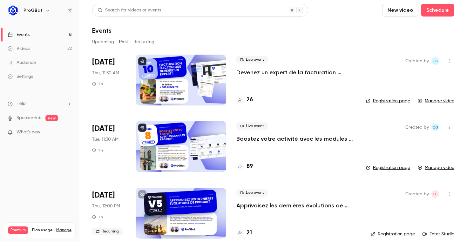
click at [190, 84] on div at bounding box center [181, 80] width 91 height 51
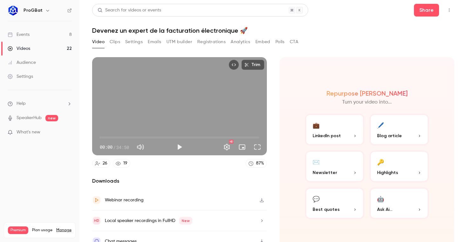
scroll to position [10, 0]
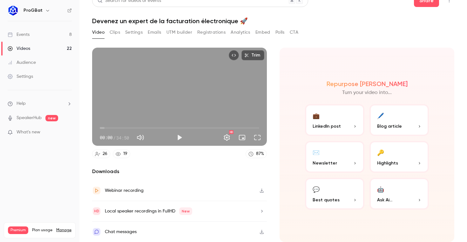
click at [342, 173] on div "💼 LinkedIn post 🖊️ Blog article ✉️ Newsletter 🔑 Highlights 💬 Best quotes 🤖 Ask …" at bounding box center [367, 156] width 124 height 105
click at [342, 163] on p "Newsletter" at bounding box center [335, 163] width 44 height 7
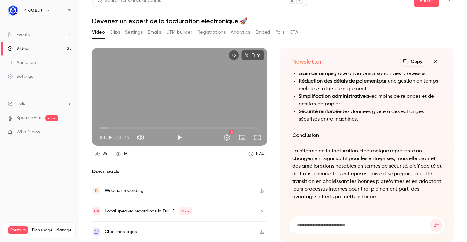
click at [409, 61] on button "Copy" at bounding box center [413, 62] width 26 height 10
click at [431, 63] on button "button" at bounding box center [435, 61] width 13 height 13
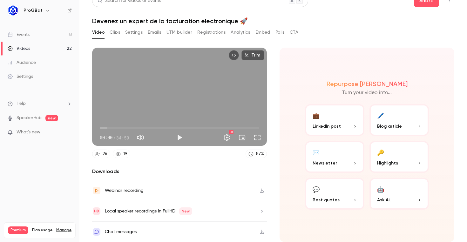
click at [391, 124] on span "Blog article" at bounding box center [389, 126] width 25 height 7
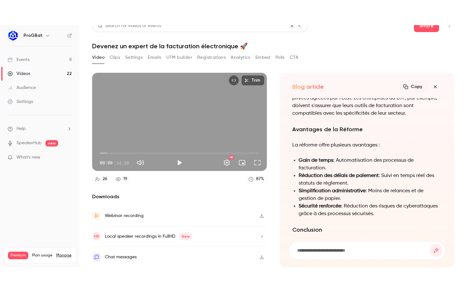
scroll to position [0, 0]
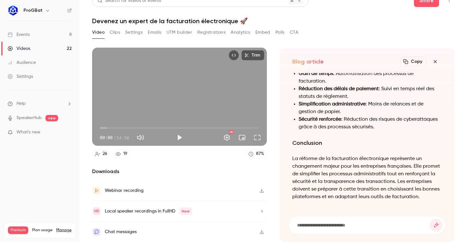
click at [196, 96] on div "Trim 00:00 00:00 / 34:50 HD" at bounding box center [179, 97] width 175 height 98
click at [222, 76] on div "Trim 00:01 00:01 / 34:50 HD" at bounding box center [179, 97] width 175 height 98
click at [256, 135] on button "Full screen" at bounding box center [257, 137] width 13 height 13
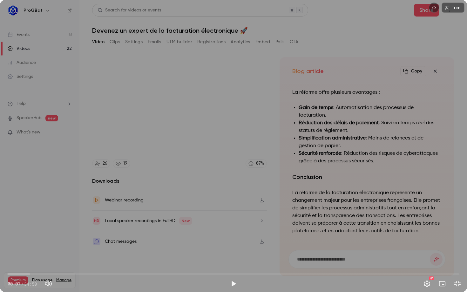
click at [319, 165] on div "Trim 00:01 00:01 / 34:50 HD" at bounding box center [233, 146] width 467 height 292
drag, startPoint x: 10, startPoint y: 273, endPoint x: 3, endPoint y: 273, distance: 7.0
click at [3, 242] on div "00:00 00:00 / 34:50 HD" at bounding box center [233, 278] width 467 height 27
click at [17, 242] on span "00:24" at bounding box center [234, 274] width 452 height 10
click at [22, 242] on span "00:46" at bounding box center [234, 274] width 452 height 10
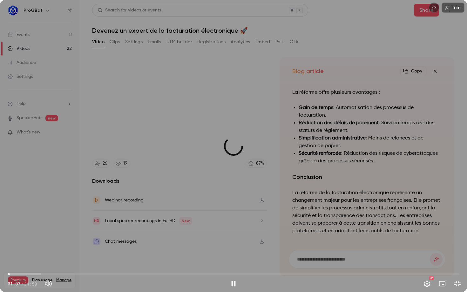
click at [10, 242] on span "00:10" at bounding box center [234, 274] width 452 height 10
click at [21, 242] on span "00:17" at bounding box center [234, 274] width 452 height 10
click at [103, 190] on div "Trim 01:04 01:04 / 34:50 HD" at bounding box center [233, 146] width 467 height 292
type input "****"
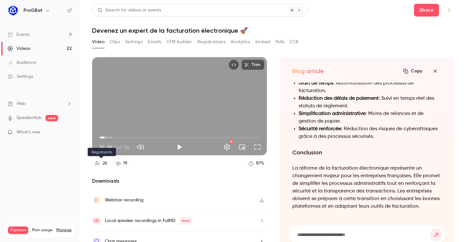
click at [103, 162] on div "26" at bounding box center [105, 163] width 5 height 7
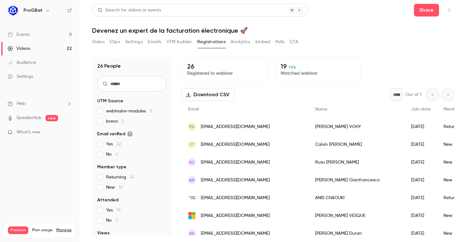
click at [52, 39] on link "Events 8" at bounding box center [39, 35] width 79 height 14
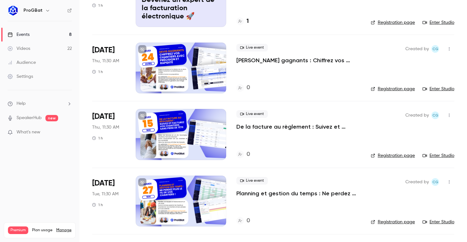
scroll to position [216, 0]
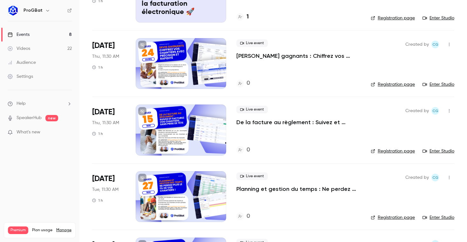
click at [388, 89] on li "Nov 6 Thu, 11:30 AM 1 h Live event Devis gagnants : Chiffrez vos chantiers avec…" at bounding box center [273, 63] width 362 height 66
click at [391, 84] on link "Registration page" at bounding box center [393, 84] width 44 height 6
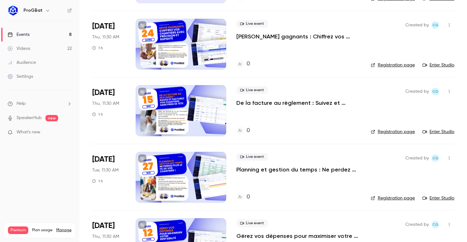
scroll to position [236, 0]
click at [387, 130] on link "Registration page" at bounding box center [393, 131] width 44 height 6
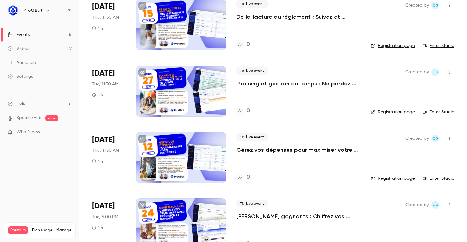
scroll to position [339, 0]
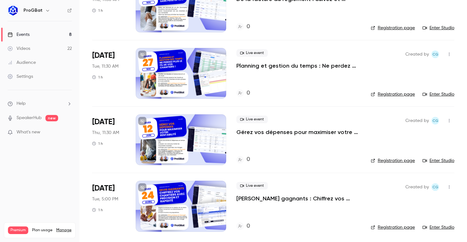
click at [394, 94] on link "Registration page" at bounding box center [393, 94] width 44 height 6
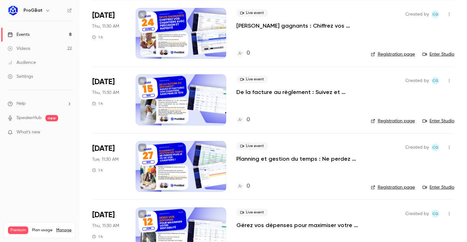
scroll to position [259, 0]
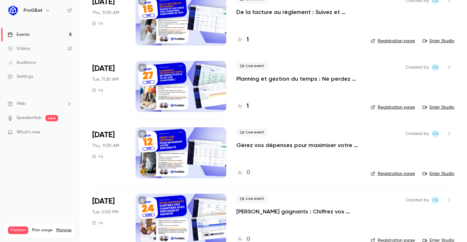
scroll to position [340, 0]
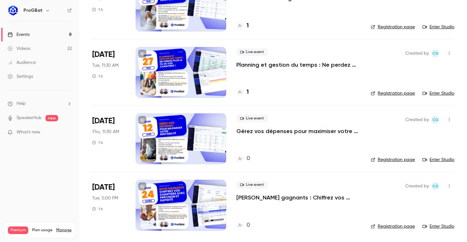
click at [393, 156] on div "Created by CG Registration page Enter Studio" at bounding box center [413, 138] width 84 height 51
click at [391, 159] on link "Registration page" at bounding box center [393, 160] width 44 height 6
click at [383, 224] on link "Registration page" at bounding box center [393, 226] width 44 height 6
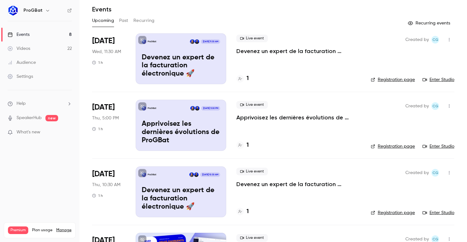
scroll to position [0, 0]
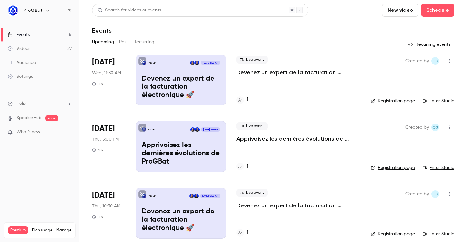
click at [449, 63] on icon "button" at bounding box center [449, 61] width 5 height 4
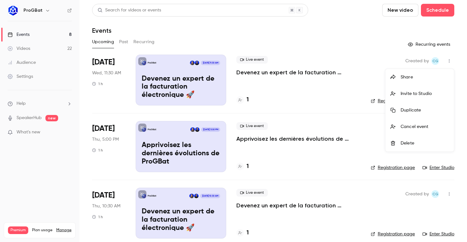
click at [408, 107] on li "Duplicate" at bounding box center [419, 110] width 69 height 17
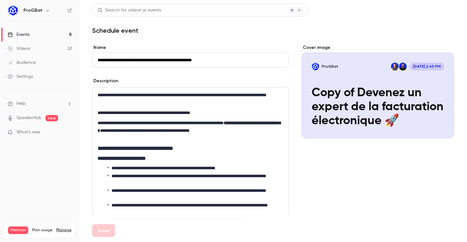
click at [113, 58] on input "**********" at bounding box center [190, 59] width 197 height 15
click at [115, 59] on input "**********" at bounding box center [190, 59] width 197 height 15
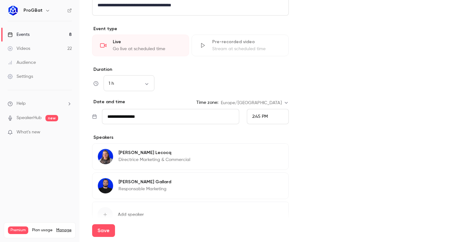
scroll to position [258, 0]
type input "**********"
click at [138, 118] on input "**********" at bounding box center [170, 115] width 137 height 15
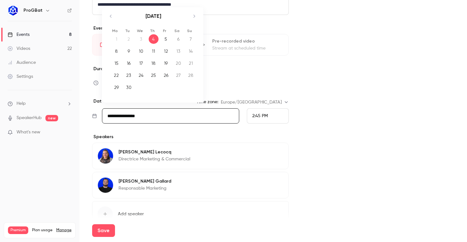
click at [195, 18] on icon "Move forward to switch to the next month." at bounding box center [194, 16] width 8 height 8
click at [125, 40] on div "2" at bounding box center [129, 39] width 10 height 10
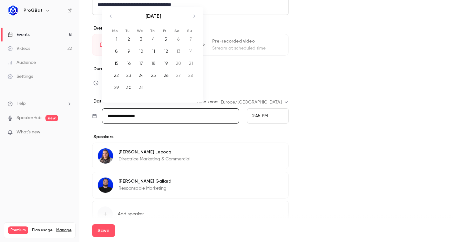
type input "**********"
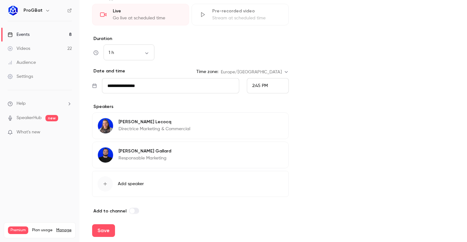
scroll to position [293, 0]
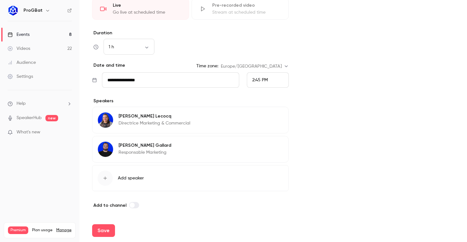
click at [258, 84] on div "2:45 PM" at bounding box center [268, 79] width 42 height 15
click at [260, 40] on span "11:30 AM" at bounding box center [260, 39] width 17 height 4
click at [109, 226] on button "Save" at bounding box center [103, 230] width 23 height 13
type input "**********"
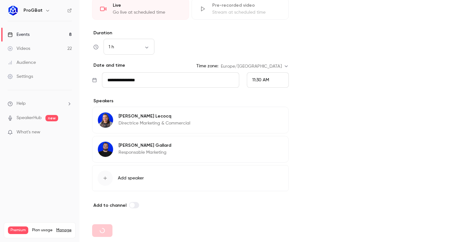
type input "**********"
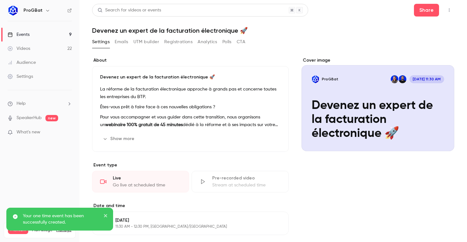
click at [46, 31] on link "Events 9" at bounding box center [39, 35] width 79 height 14
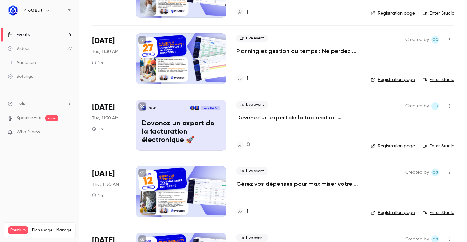
scroll to position [351, 0]
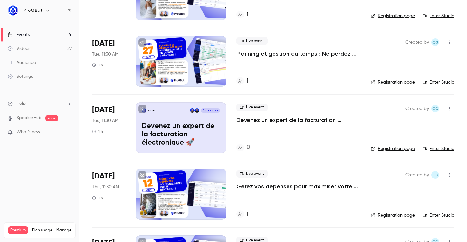
click at [391, 148] on link "Registration page" at bounding box center [393, 148] width 44 height 6
click at [317, 57] on p "Planning et gestion du temps : Ne perdez plus le fil de vos chantiers !" at bounding box center [298, 54] width 124 height 8
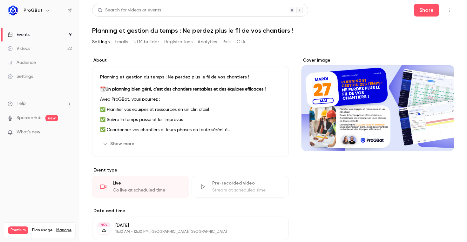
click at [175, 42] on button "Registrations" at bounding box center [178, 42] width 28 height 10
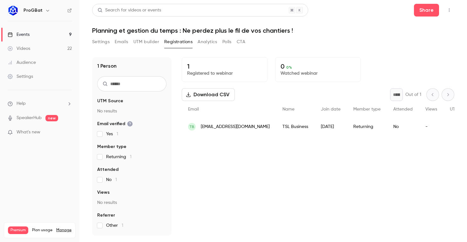
click at [57, 32] on link "Events 9" at bounding box center [39, 35] width 79 height 14
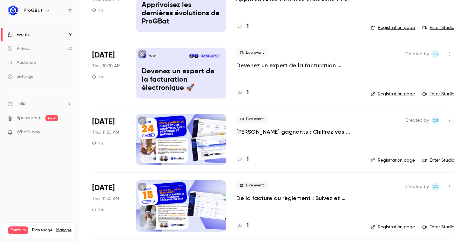
scroll to position [141, 0]
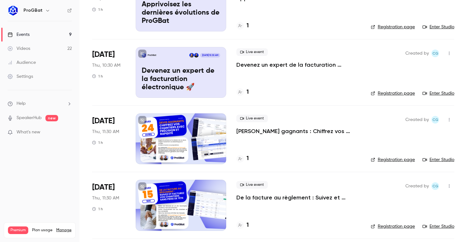
click at [111, 66] on span "Thu, 10:30 AM" at bounding box center [106, 65] width 28 height 6
click at [292, 61] on p "Devenez un expert de la facturation électronique 🚀" at bounding box center [298, 65] width 124 height 8
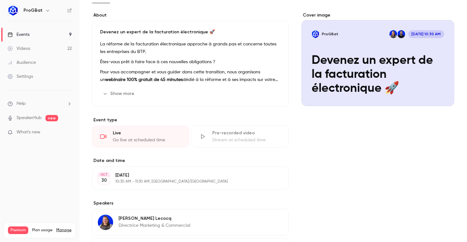
scroll to position [136, 0]
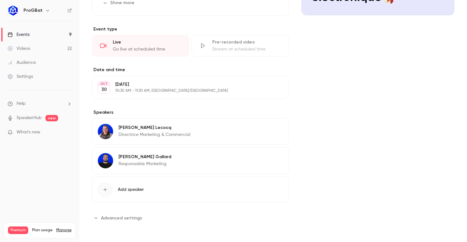
click at [273, 91] on button "Edit" at bounding box center [271, 87] width 23 height 10
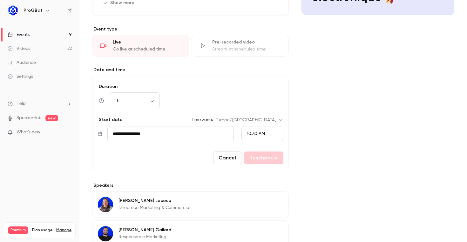
click at [248, 135] on span "10:30 AM" at bounding box center [256, 133] width 18 height 4
click at [259, 75] on li "10:30 AM" at bounding box center [262, 70] width 41 height 17
click at [252, 128] on div "10:30 AM" at bounding box center [262, 133] width 42 height 15
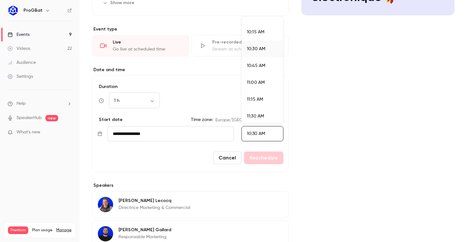
click at [253, 112] on li "11:30 AM" at bounding box center [262, 116] width 41 height 17
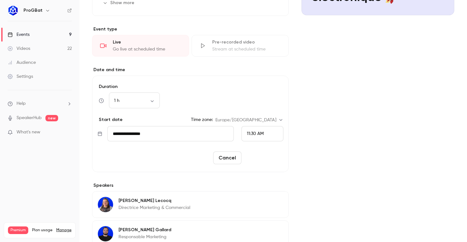
click at [255, 158] on button "Reschedule" at bounding box center [263, 157] width 39 height 13
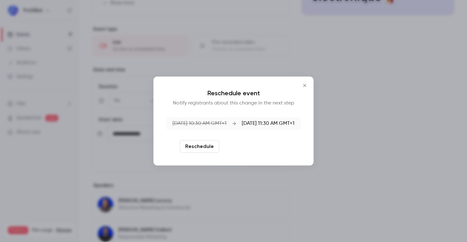
click at [255, 141] on button "Reschedule and notify" at bounding box center [255, 146] width 66 height 13
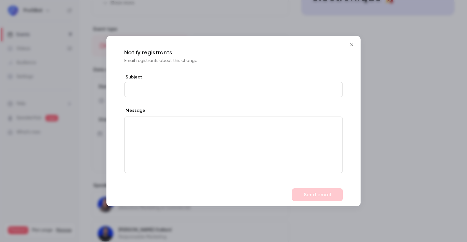
click at [217, 123] on p "editor" at bounding box center [234, 124] width 208 height 7
click at [190, 89] on input "Subject" at bounding box center [233, 89] width 218 height 15
type input "****"
click at [255, 140] on div "editor" at bounding box center [233, 145] width 218 height 56
click at [327, 196] on button "Send email" at bounding box center [317, 194] width 51 height 13
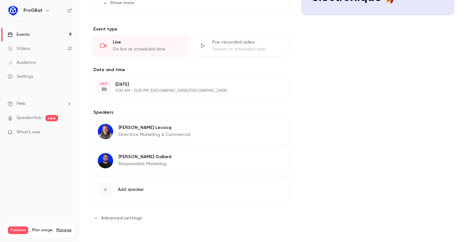
click at [42, 36] on link "Events 9" at bounding box center [39, 35] width 79 height 14
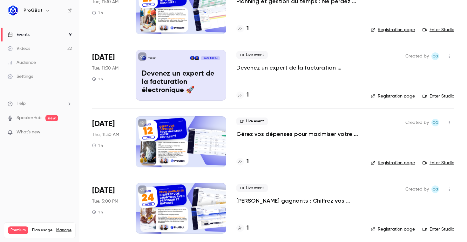
scroll to position [407, 0]
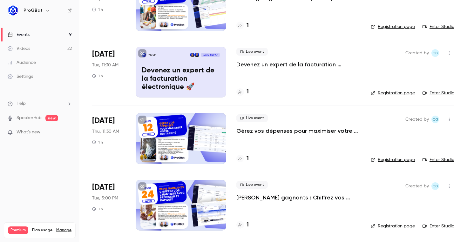
click at [447, 182] on button "button" at bounding box center [449, 186] width 10 height 10
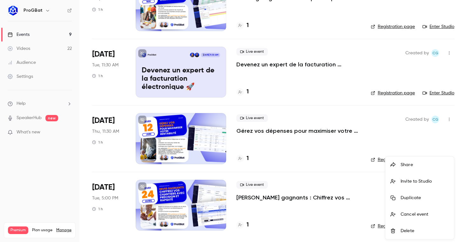
click at [406, 225] on li "Delete" at bounding box center [419, 231] width 69 height 17
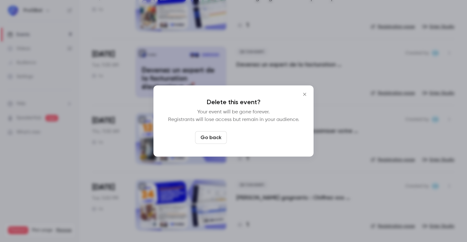
click at [258, 135] on button "Delete event" at bounding box center [250, 137] width 43 height 13
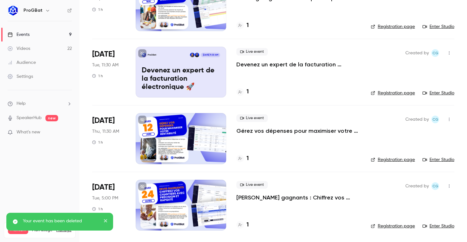
scroll to position [340, 0]
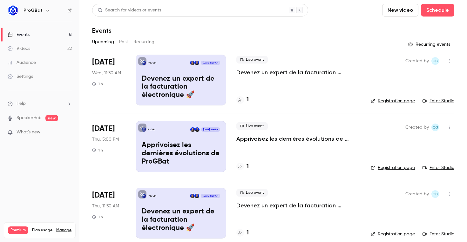
click at [123, 41] on button "Past" at bounding box center [123, 42] width 9 height 10
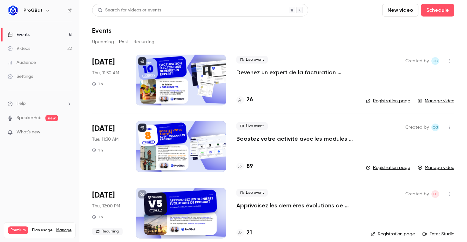
click at [103, 39] on button "Upcoming" at bounding box center [103, 42] width 22 height 10
